Goal: Find specific page/section: Find specific page/section

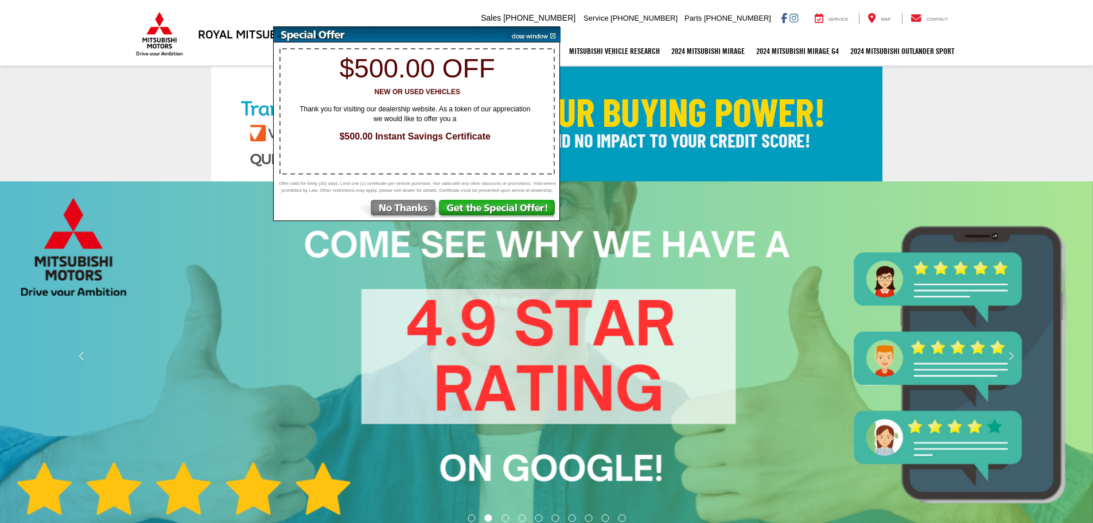
click at [419, 211] on img at bounding box center [398, 210] width 80 height 21
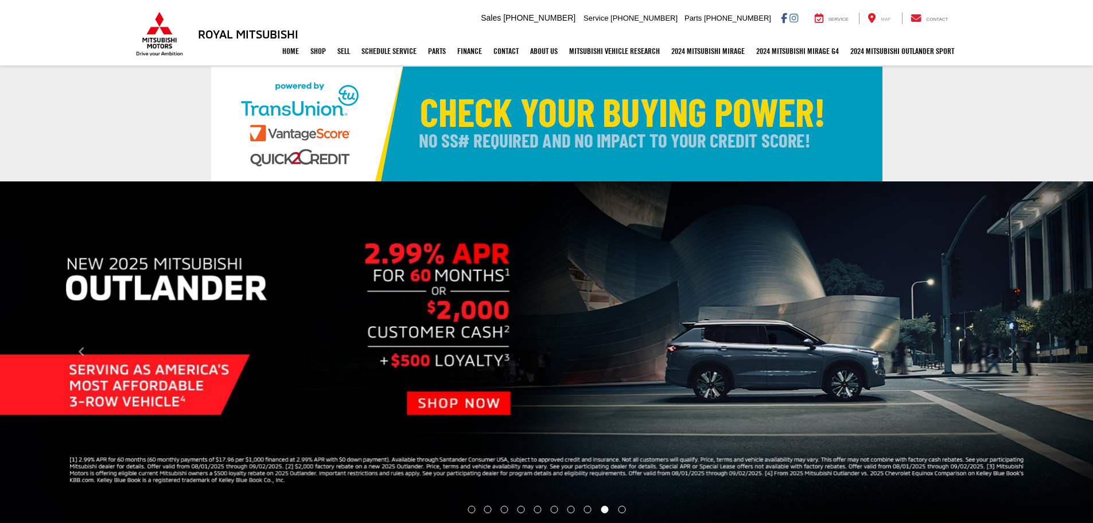
click at [889, 22] on span "Map" at bounding box center [886, 19] width 10 height 5
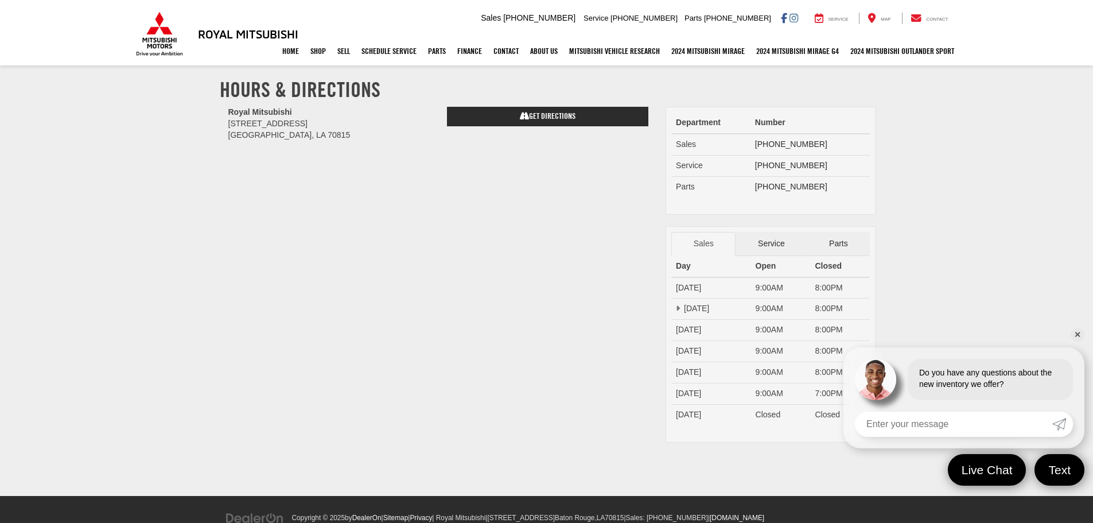
click at [1077, 336] on link "✕" at bounding box center [1078, 335] width 14 height 14
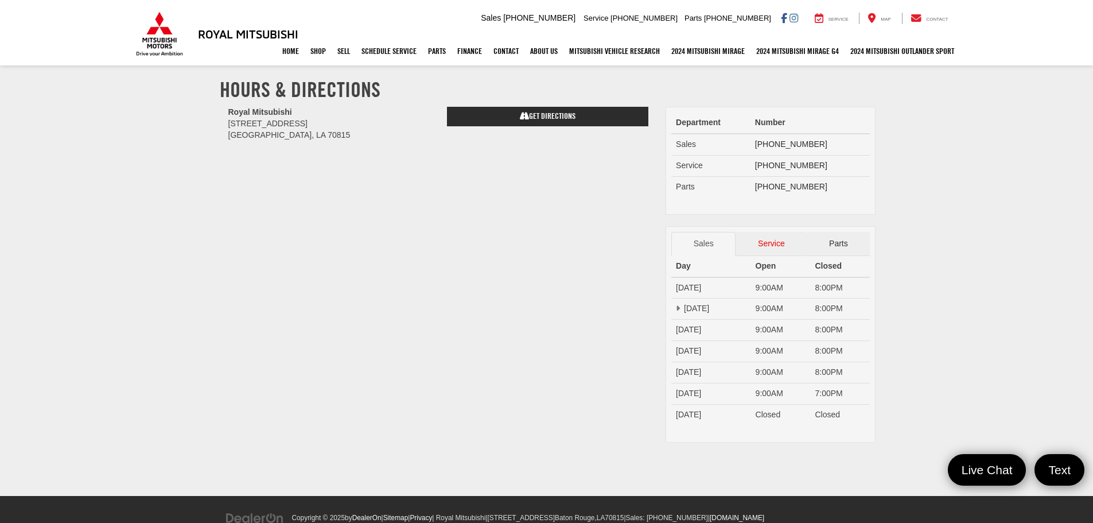
click at [771, 239] on link "Service" at bounding box center [771, 244] width 71 height 24
click at [835, 239] on link "Parts" at bounding box center [838, 244] width 63 height 24
click at [771, 243] on link "Service" at bounding box center [771, 244] width 71 height 24
